Goal: Transaction & Acquisition: Purchase product/service

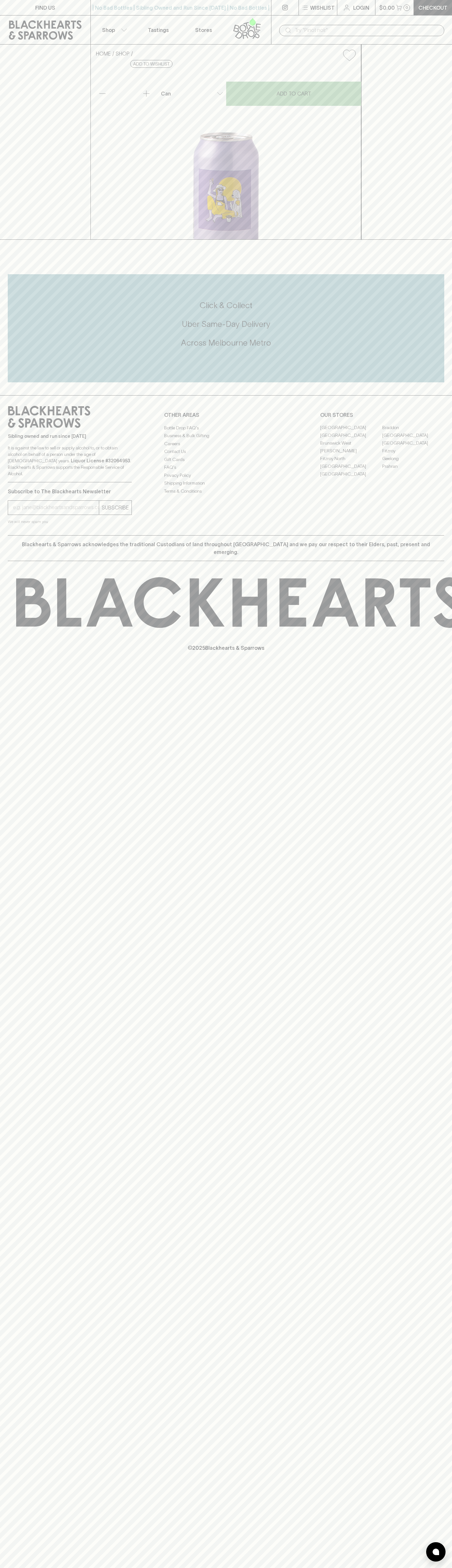
click at [284, 22] on div "​" at bounding box center [361, 30] width 181 height 29
click at [426, 356] on div "FIND US | No Bad Bottles | Sibling Owned and Run Since [DATE] | No Bad Bottles …" at bounding box center [226, 784] width 452 height 1568
click at [350, 1567] on html "FIND US | No Bad Bottles | Sibling Owned and Run Since [DATE] | No Bad Bottles …" at bounding box center [226, 784] width 452 height 1568
click at [1, 1567] on html "FIND US | No Bad Bottles | Sibling Owned and Run Since 2006 | No Bad Bottles | …" at bounding box center [226, 784] width 452 height 1568
